Goal: Task Accomplishment & Management: Manage account settings

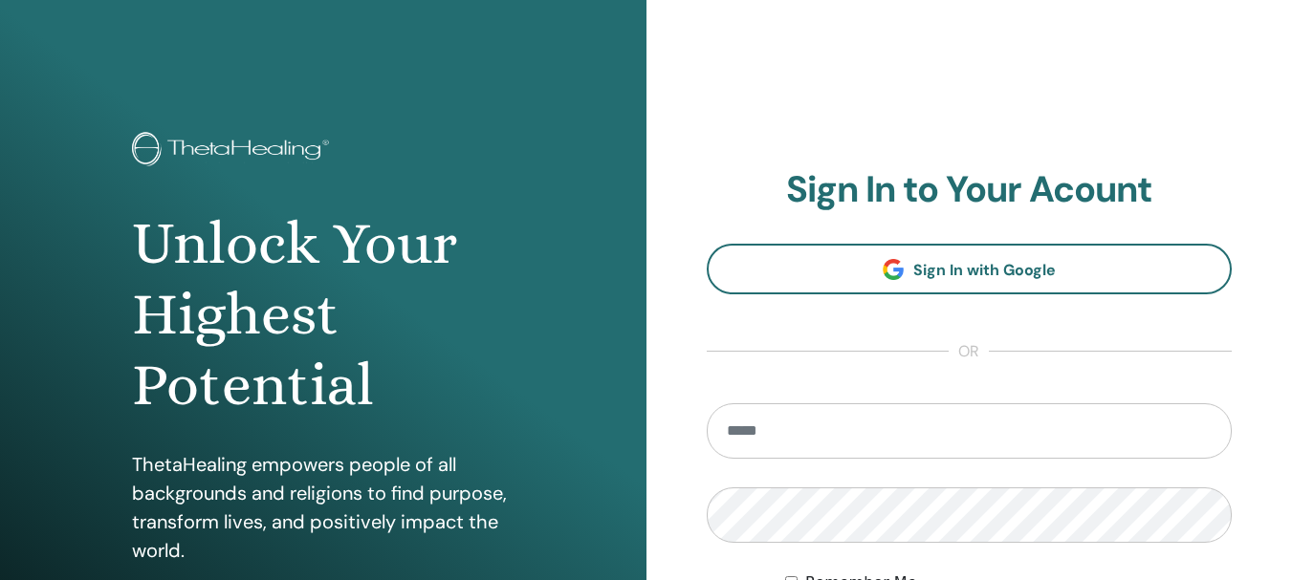
type input "**********"
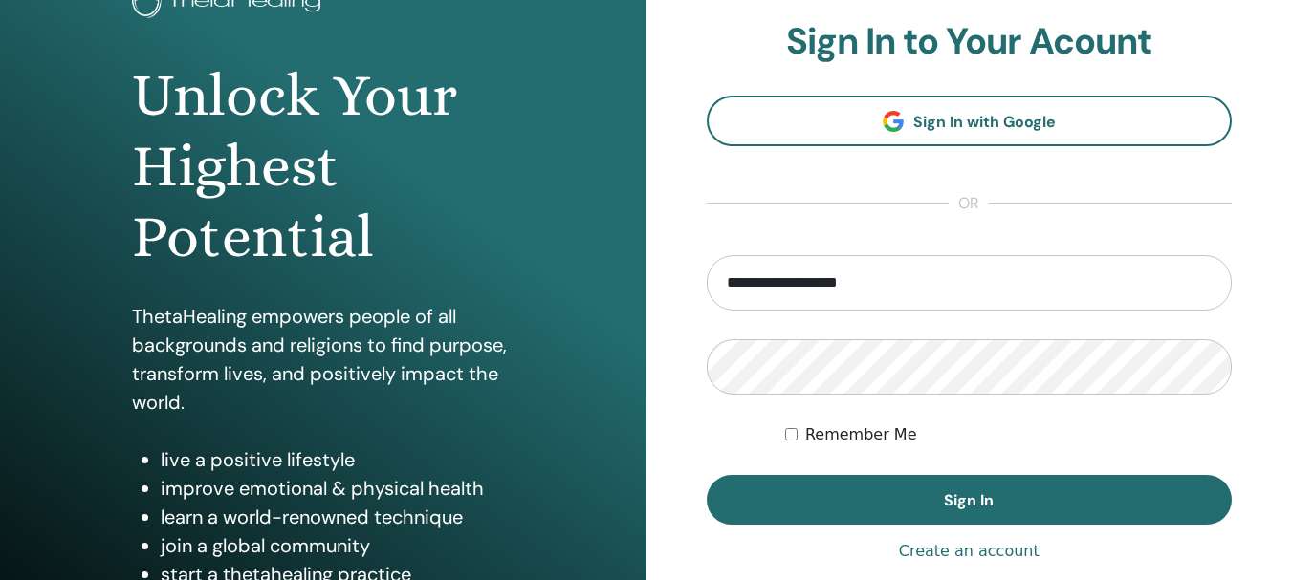
scroll to position [207, 0]
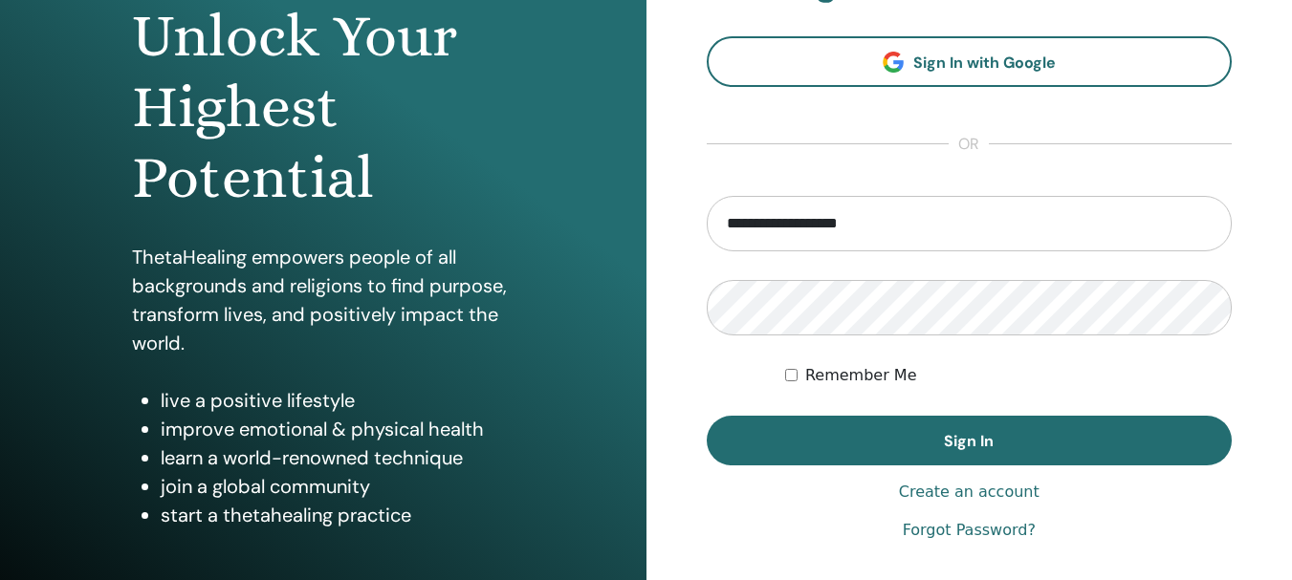
click at [884, 380] on label "Remember Me" at bounding box center [861, 375] width 112 height 23
click at [1045, 378] on div "Remember Me" at bounding box center [1008, 375] width 446 height 23
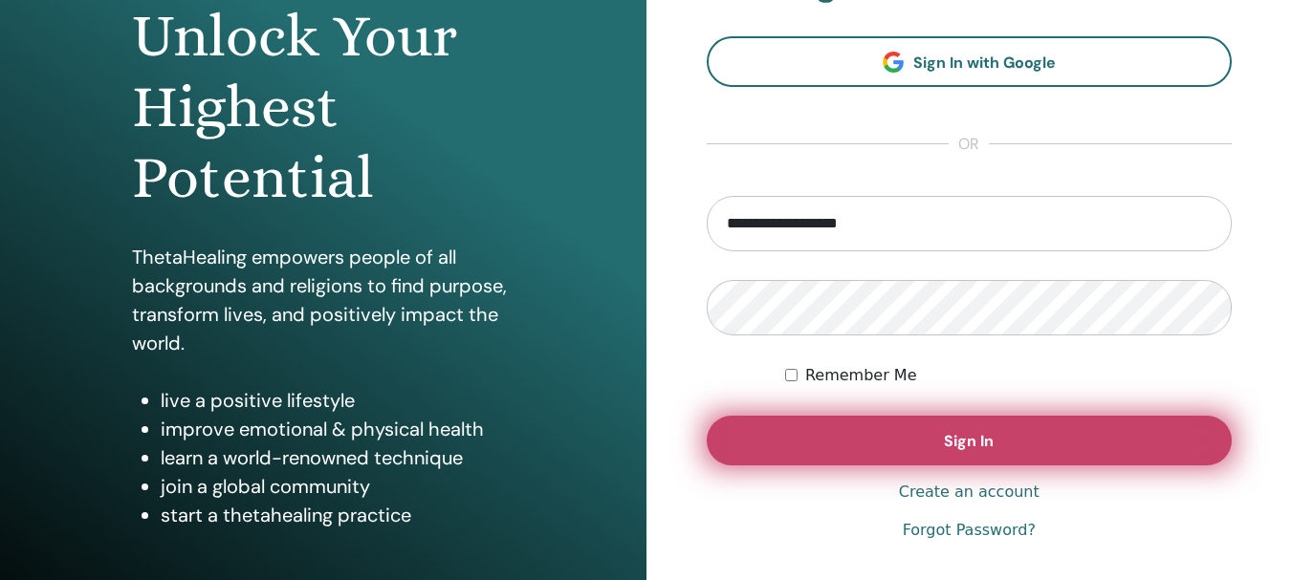
click at [1003, 421] on button "Sign In" at bounding box center [970, 441] width 526 height 50
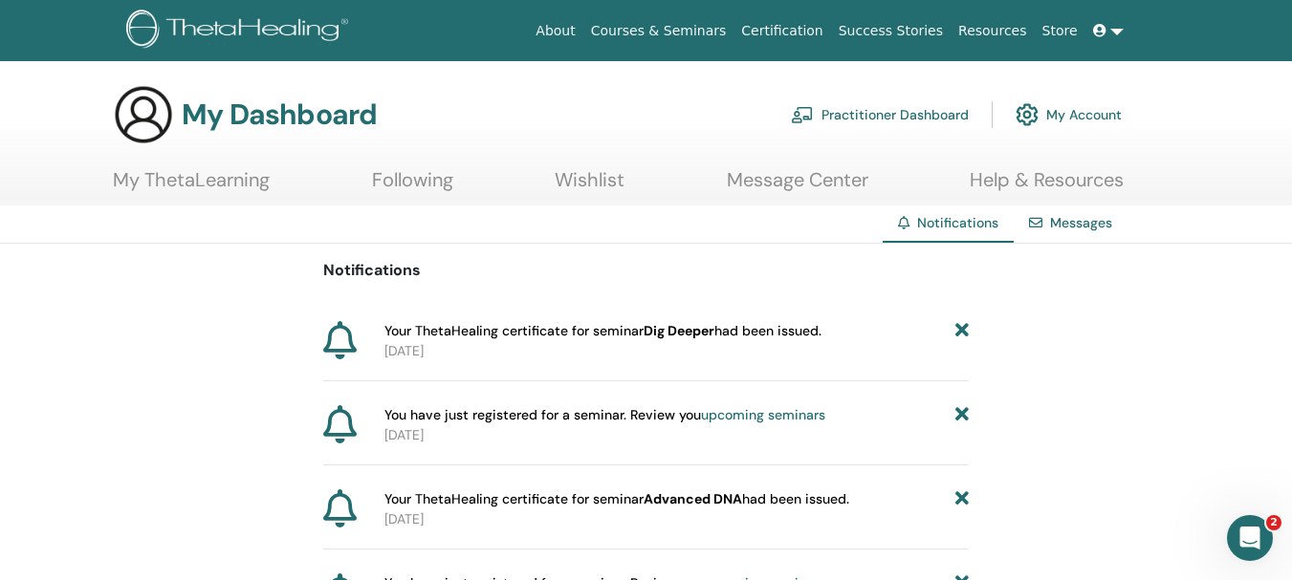
click at [1112, 21] on link at bounding box center [1108, 30] width 46 height 35
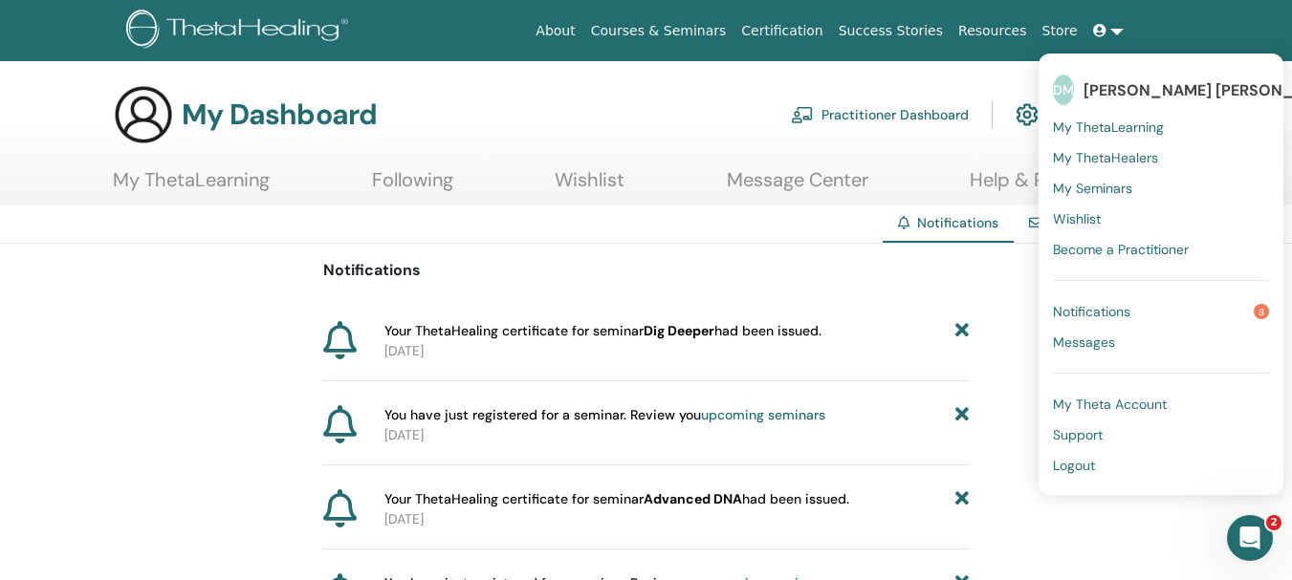
click at [985, 50] on div "About Courses & Seminars Certification Success Stories Resources Store DM DAISY…" at bounding box center [645, 30] width 1177 height 61
